Goal: Transaction & Acquisition: Purchase product/service

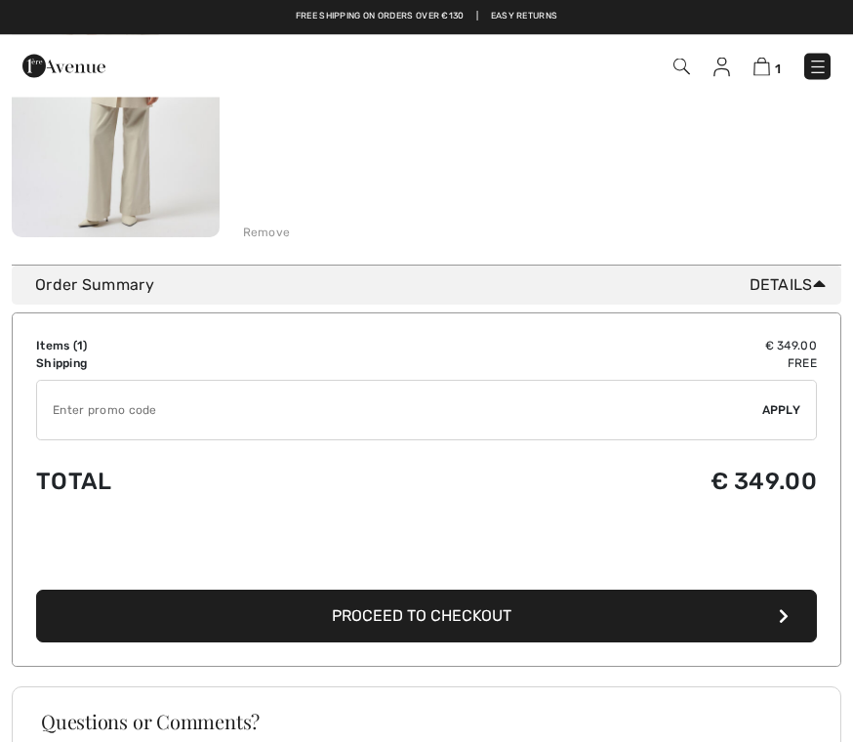
click at [136, 416] on input "TEXT" at bounding box center [399, 410] width 725 height 59
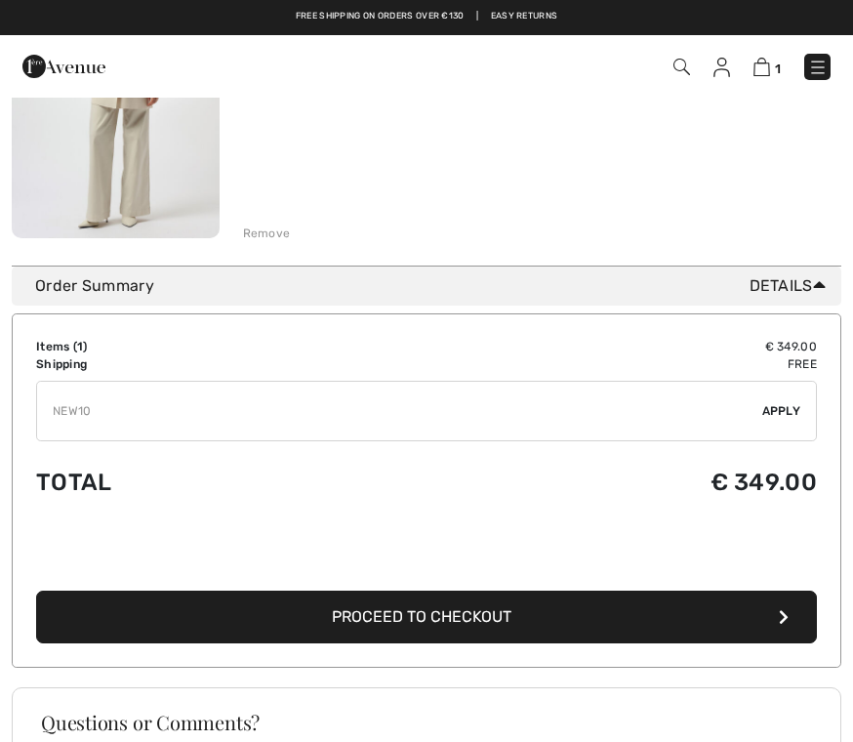
type input "NEW10"
click at [781, 418] on span "Apply" at bounding box center [781, 411] width 39 height 18
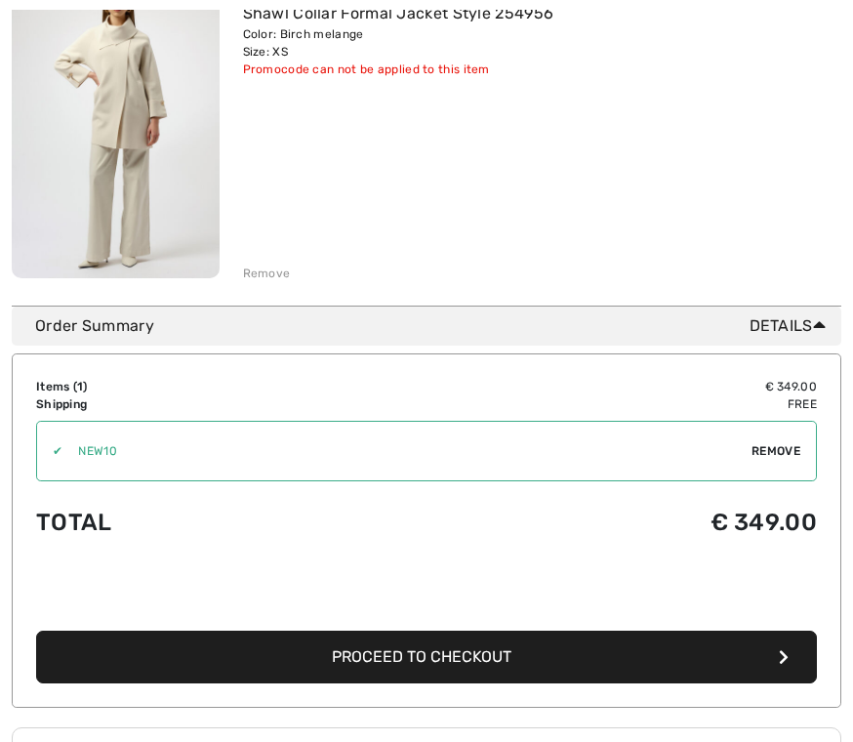
scroll to position [321, 0]
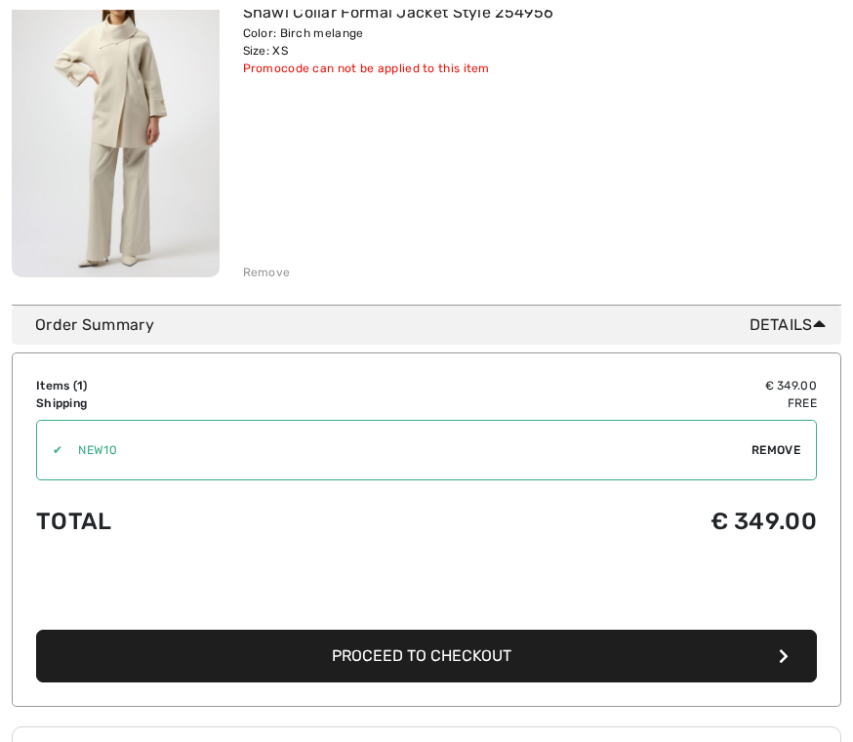
click at [773, 452] on span "Remove" at bounding box center [775, 451] width 49 height 18
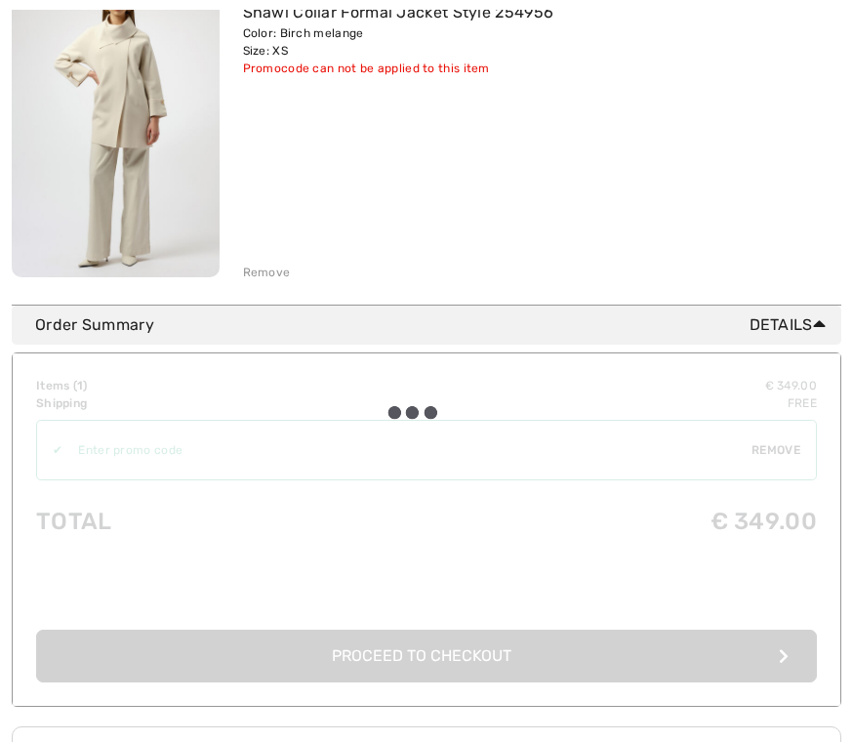
scroll to position [322, 0]
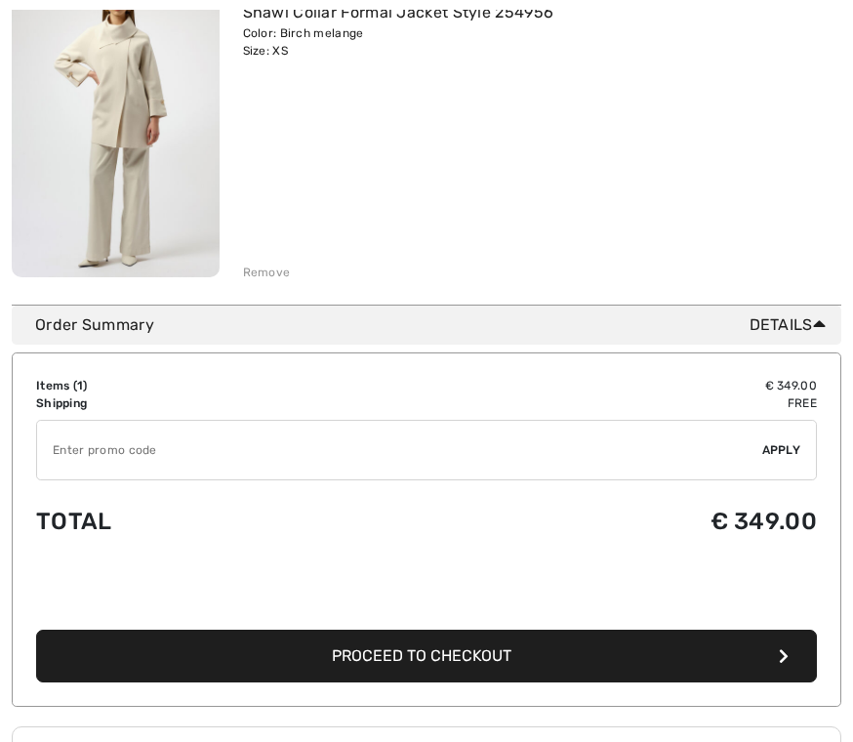
click at [158, 454] on input "TEXT" at bounding box center [399, 450] width 725 height 59
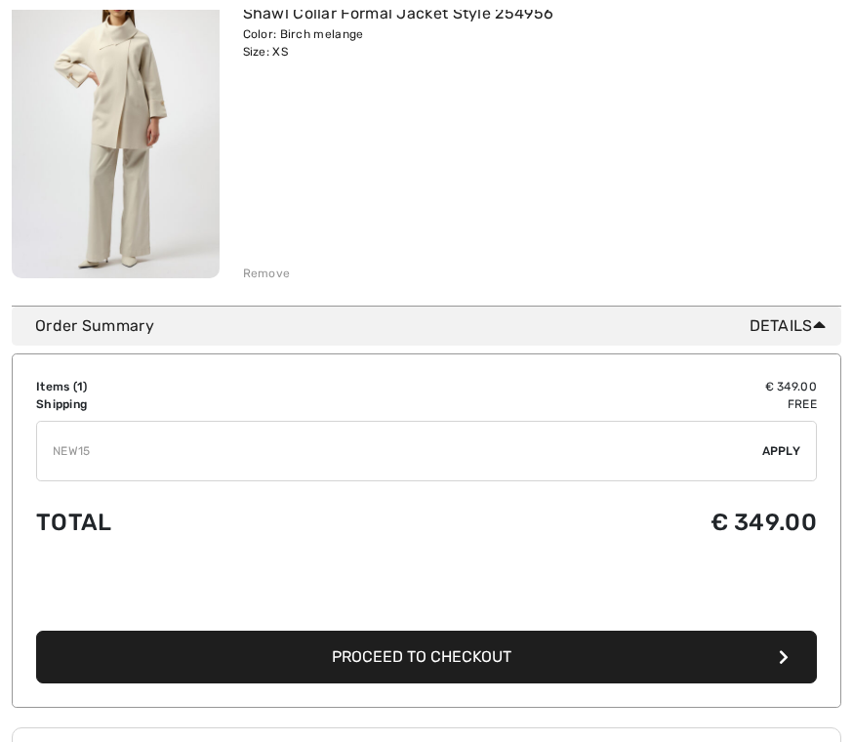
type input "NEW15"
click at [786, 453] on span "Apply" at bounding box center [781, 451] width 39 height 18
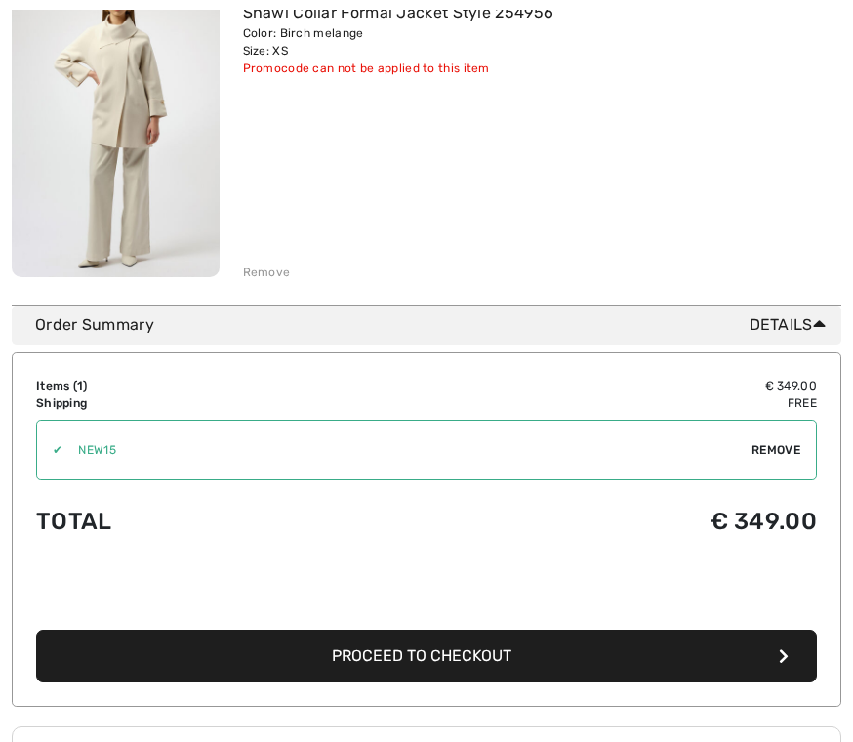
click at [769, 443] on span "Remove" at bounding box center [775, 451] width 49 height 18
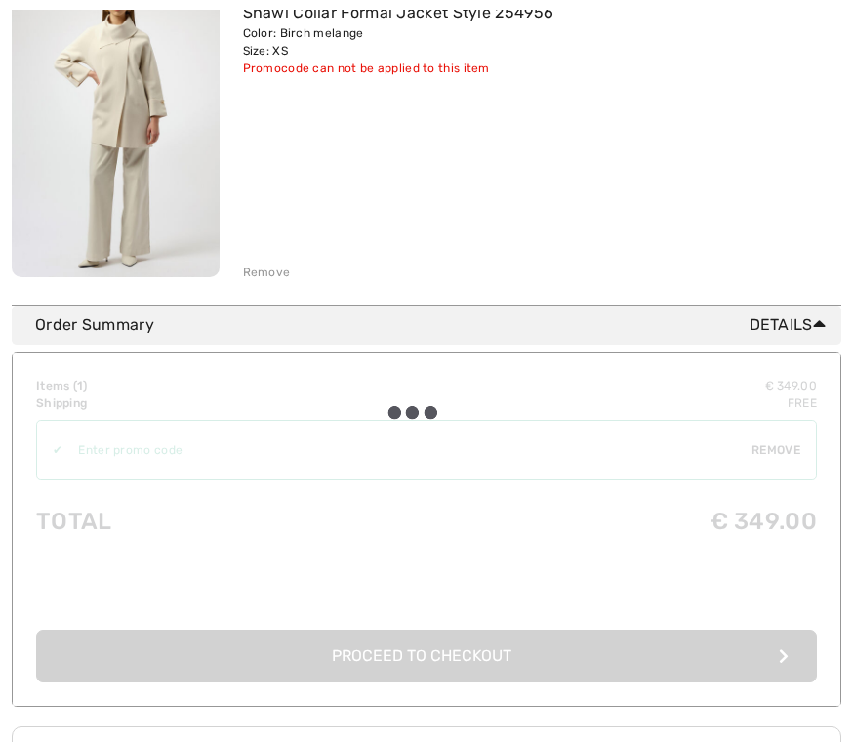
scroll to position [322, 0]
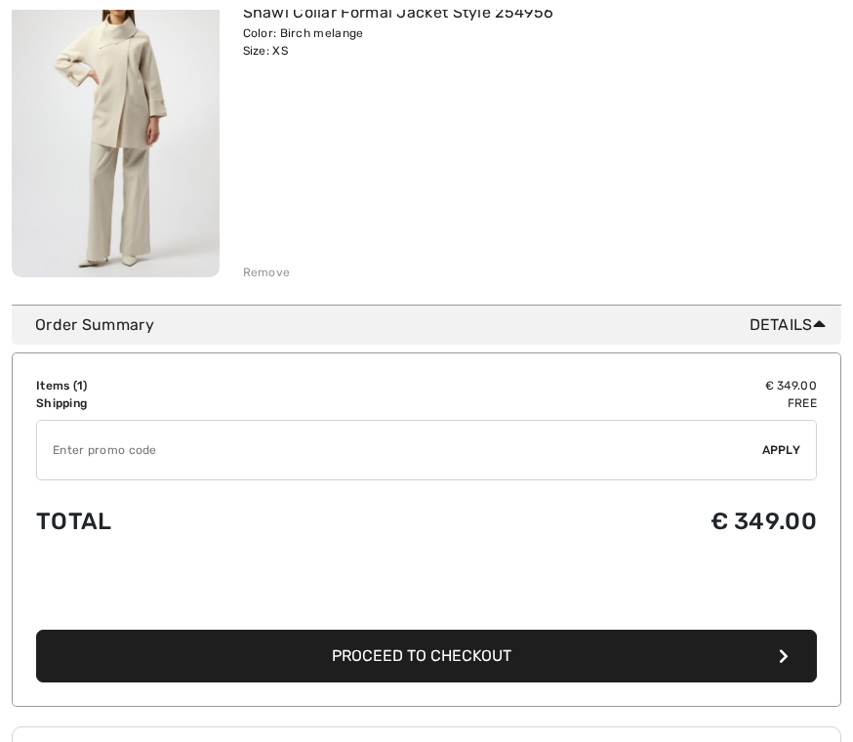
click at [166, 456] on input "TEXT" at bounding box center [399, 450] width 725 height 59
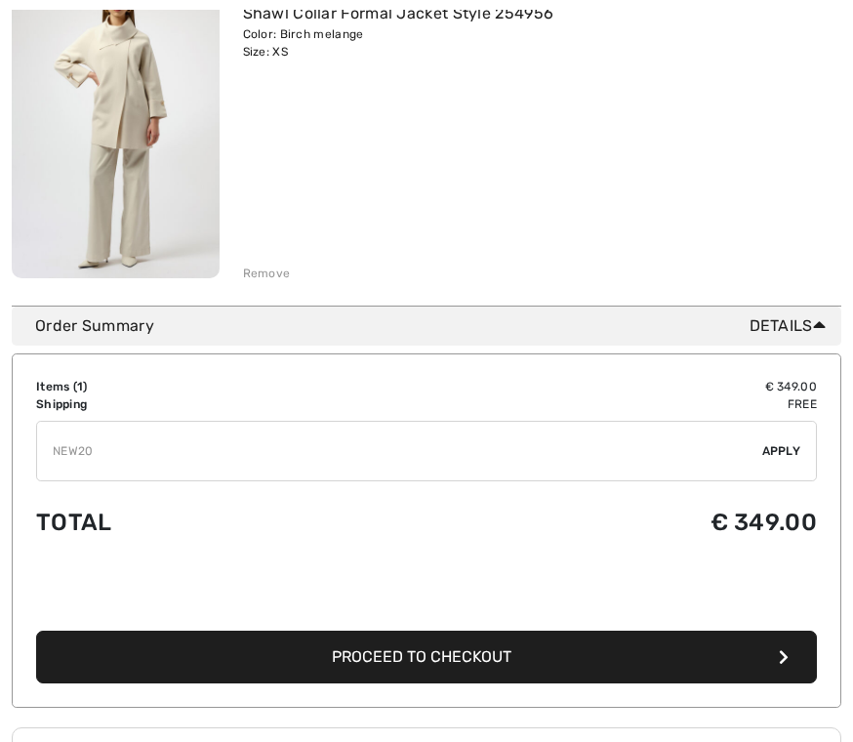
click at [786, 453] on span "Apply" at bounding box center [781, 451] width 39 height 18
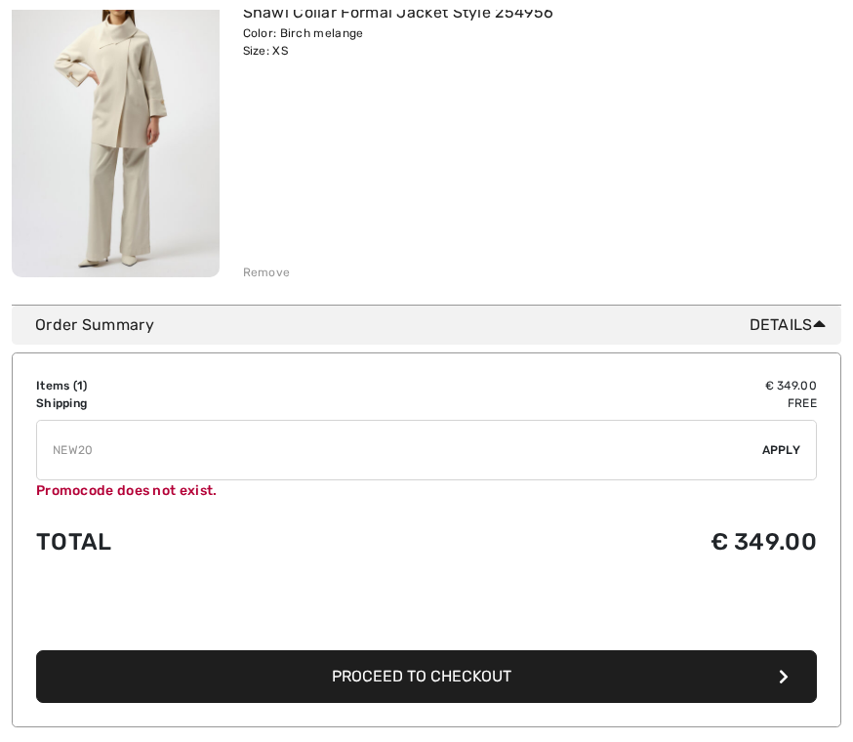
click at [280, 453] on input "TEXT" at bounding box center [399, 450] width 725 height 59
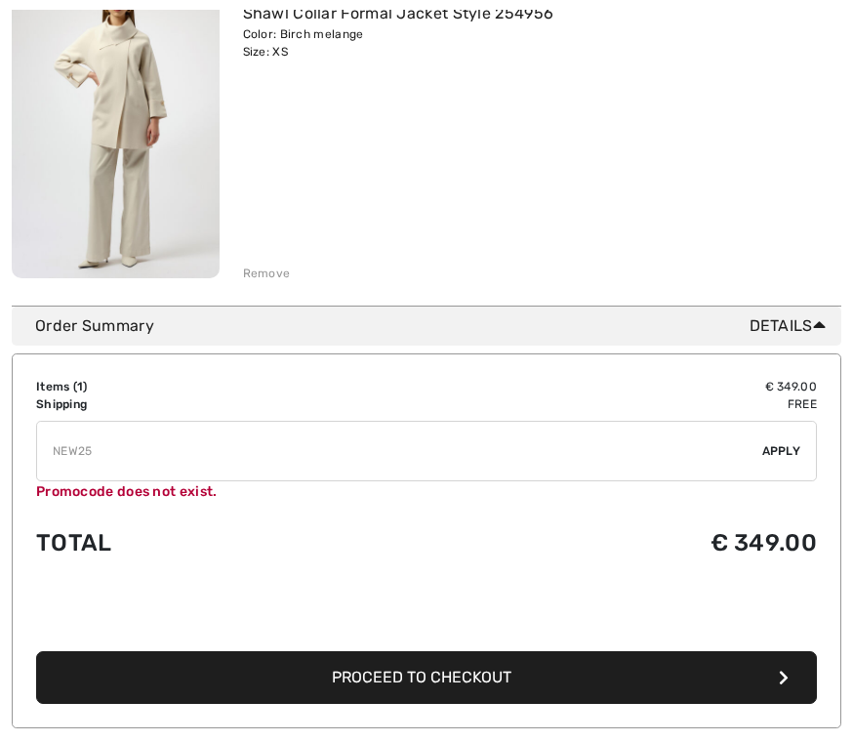
click at [760, 442] on input "TEXT" at bounding box center [399, 450] width 725 height 59
click at [798, 458] on span "Apply" at bounding box center [781, 451] width 39 height 18
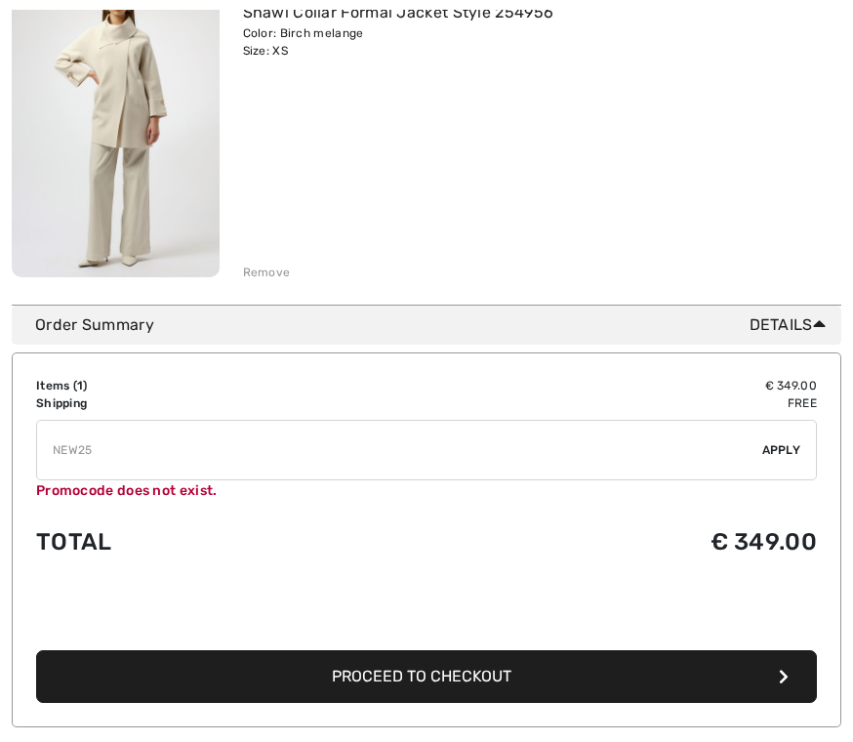
click at [542, 447] on input "TEXT" at bounding box center [399, 450] width 725 height 59
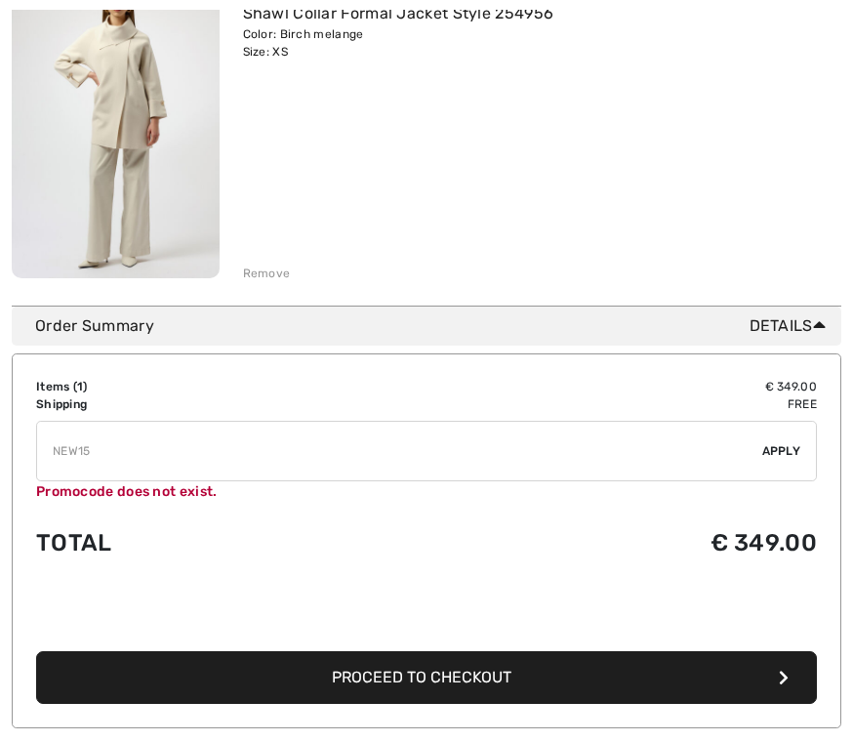
type input "NEW15"
click at [782, 456] on span "Apply" at bounding box center [781, 451] width 39 height 18
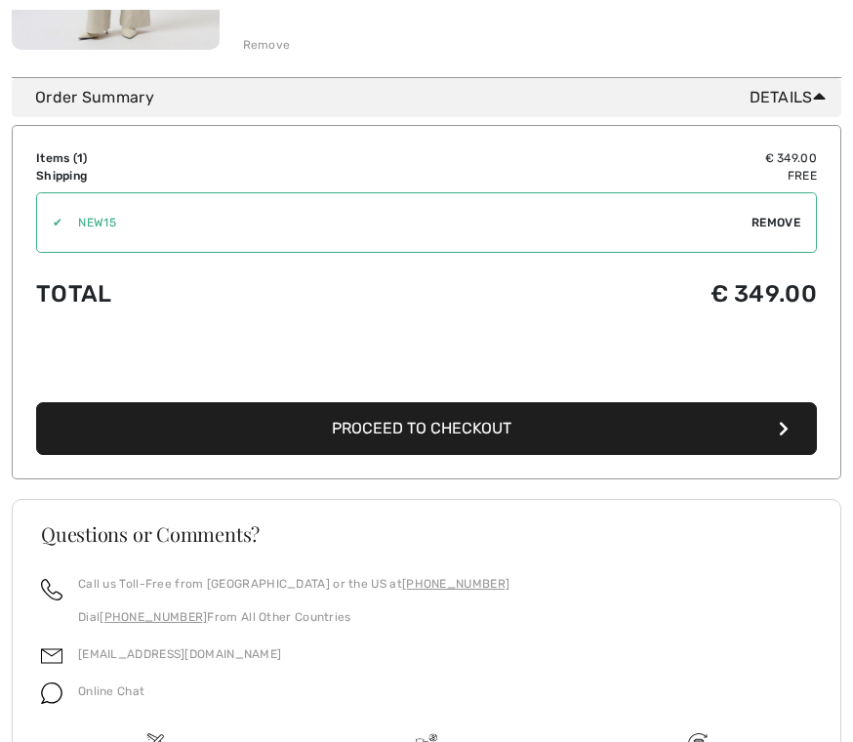
scroll to position [549, 0]
click at [660, 442] on button "Proceed to Checkout" at bounding box center [426, 428] width 781 height 53
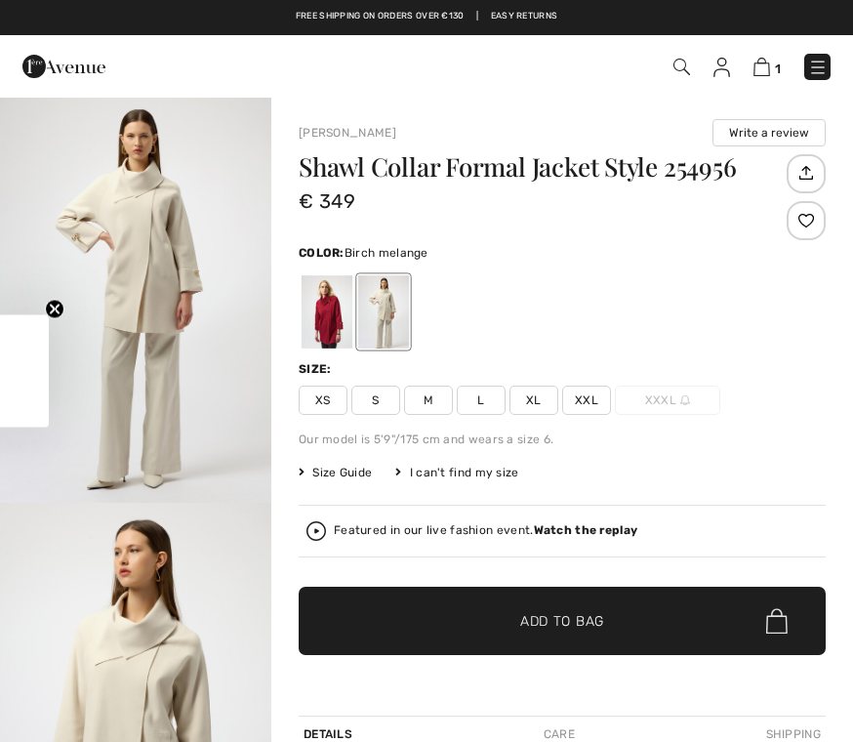
checkbox input "true"
